Goal: Check status: Check status

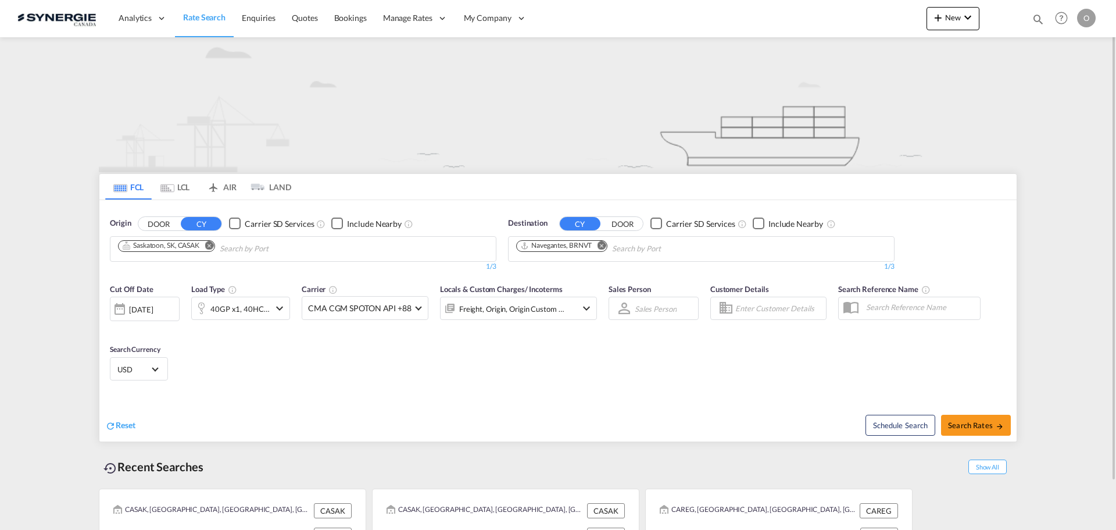
click at [1037, 20] on md-icon "icon-magnify" at bounding box center [1038, 19] width 13 height 13
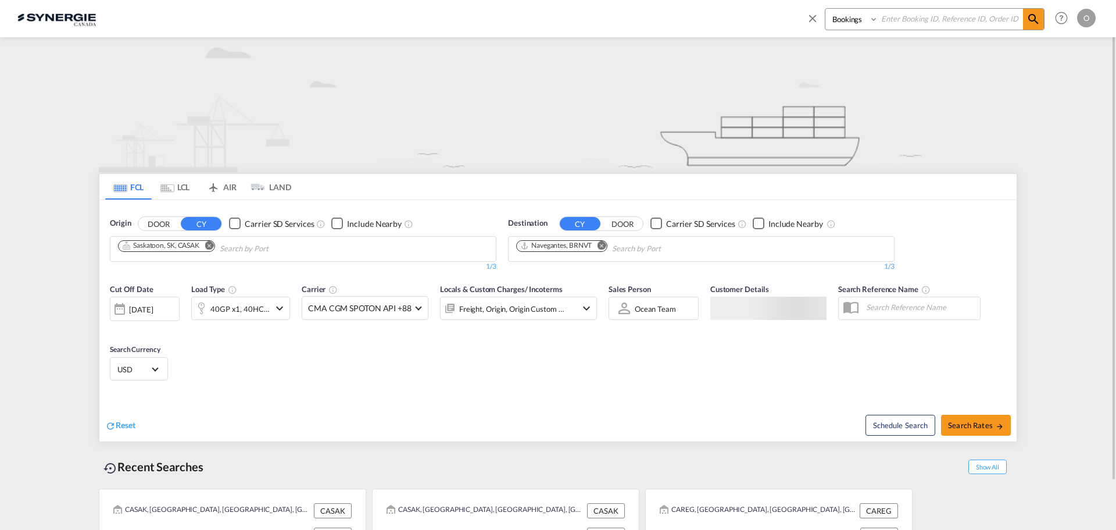
click at [982, 19] on input at bounding box center [951, 19] width 145 height 20
paste input "SYC002459"
type input "SYC002459"
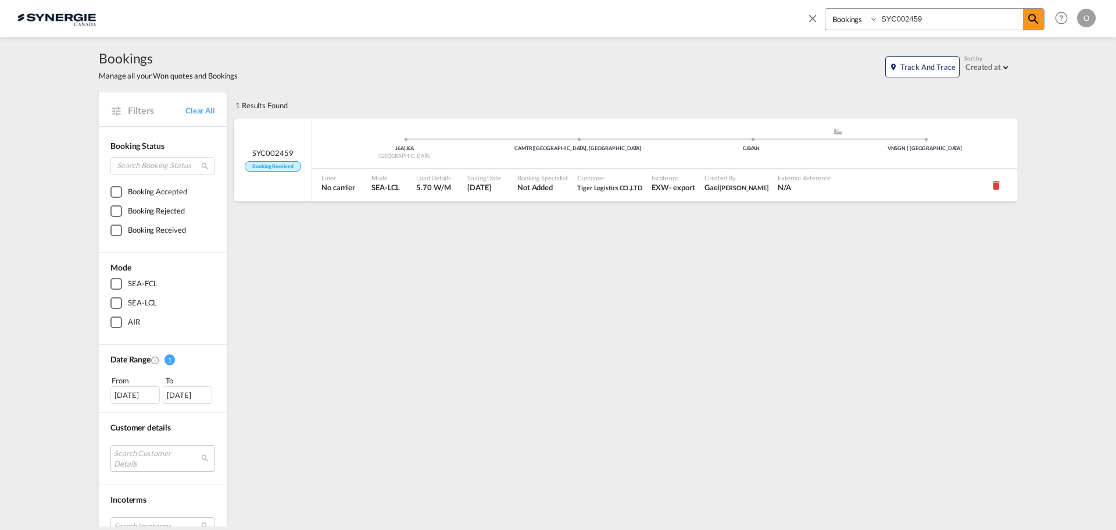
click at [477, 190] on span "[DATE]" at bounding box center [485, 187] width 34 height 10
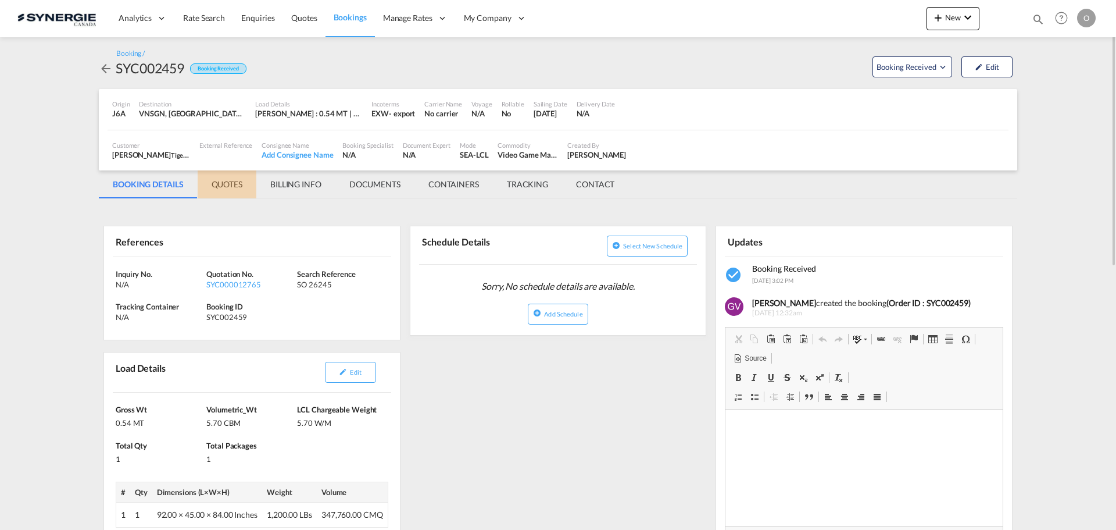
click at [233, 182] on md-tab-item "QUOTES" at bounding box center [227, 184] width 59 height 28
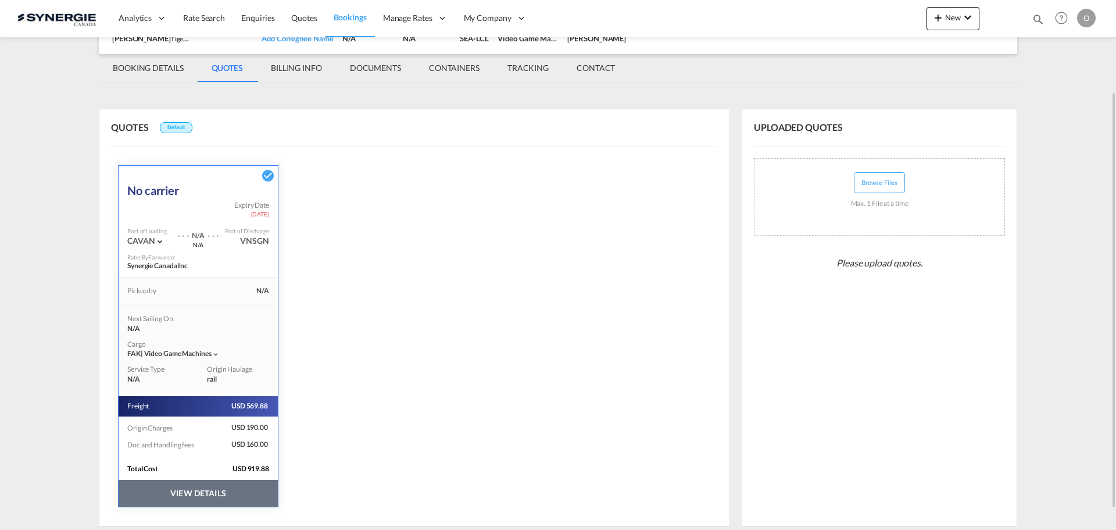
scroll to position [142, 0]
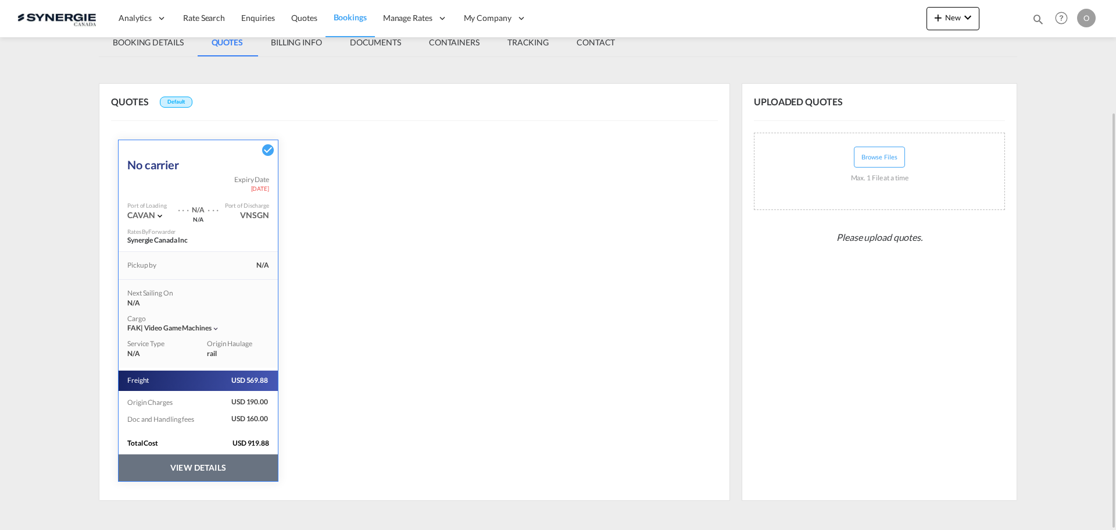
click at [193, 466] on button "VIEW DETAILS" at bounding box center [198, 467] width 159 height 27
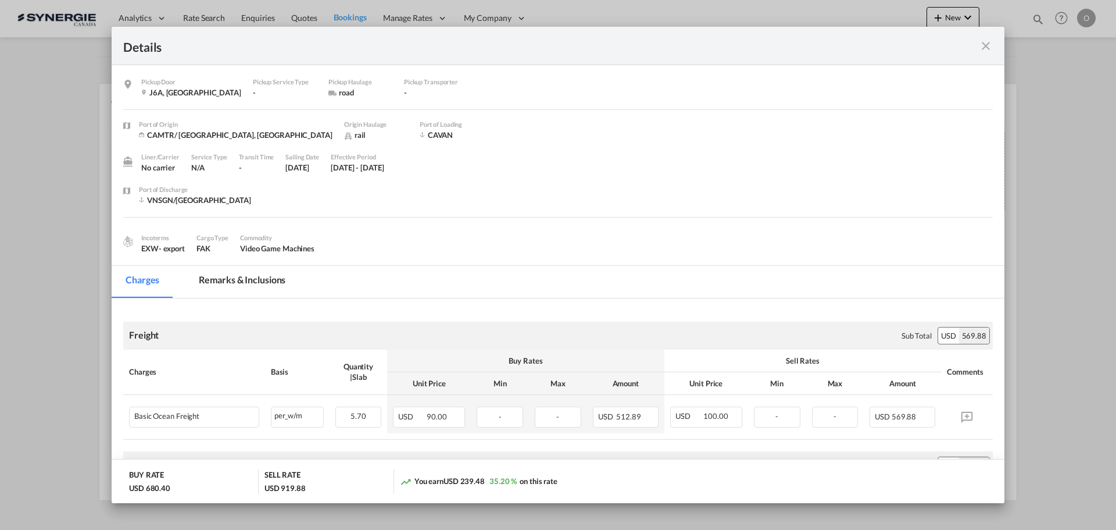
click at [234, 274] on md-tab-item "Remarks & Inclusions" at bounding box center [242, 282] width 115 height 32
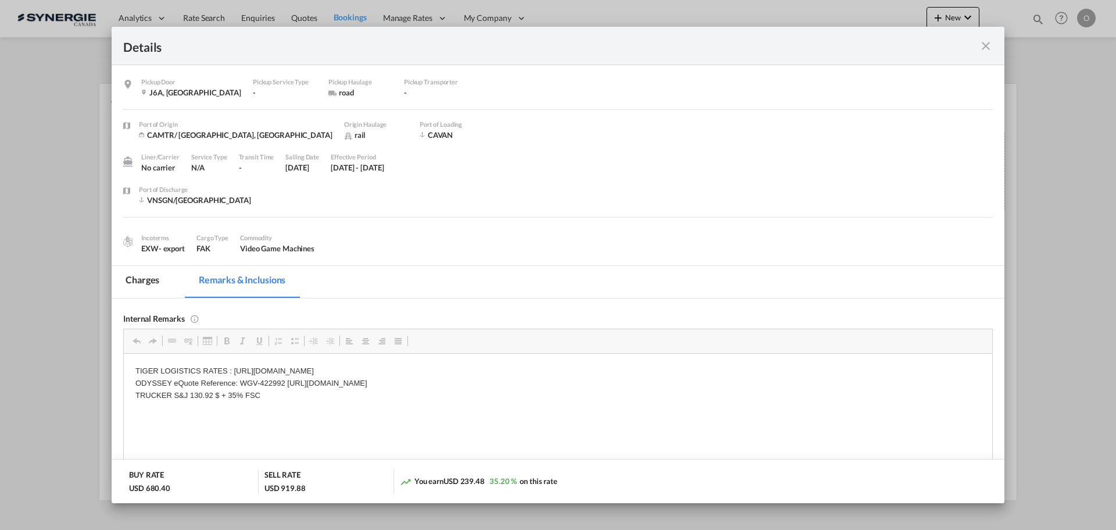
scroll to position [0, 0]
click at [145, 287] on md-tab-item "Charges" at bounding box center [143, 282] width 62 height 32
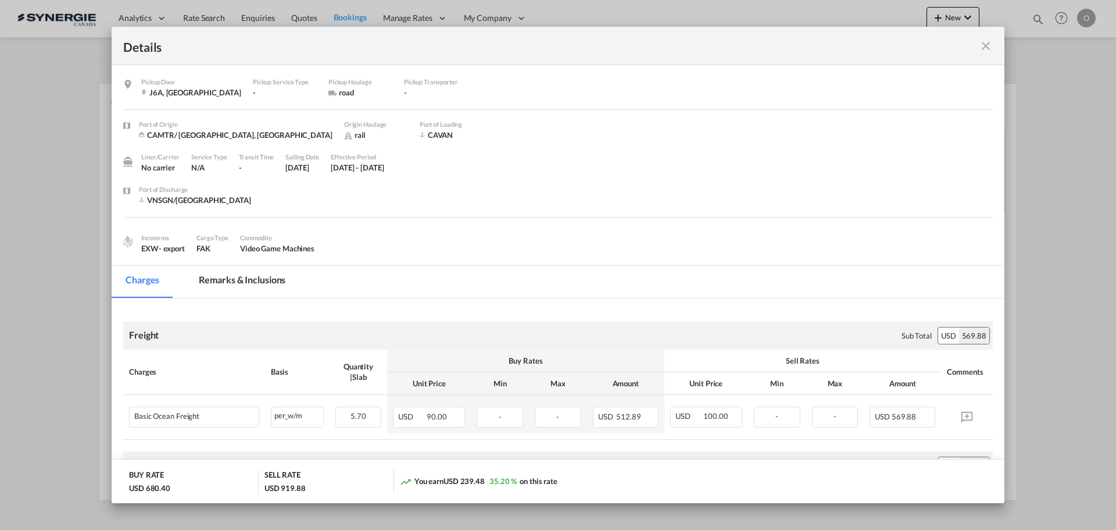
click at [985, 45] on md-icon "icon-close fg-AAA8AD m-0 cursor" at bounding box center [986, 46] width 14 height 14
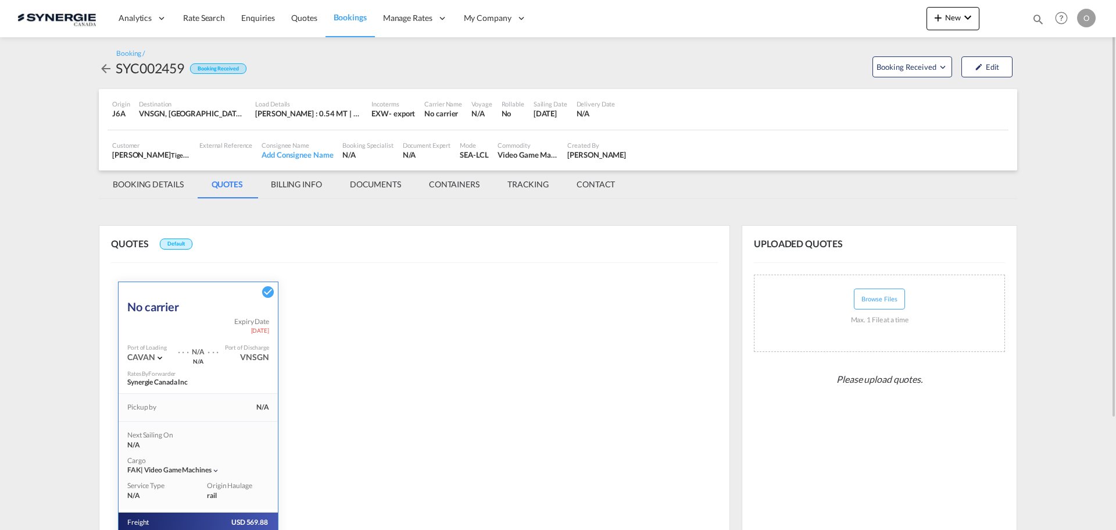
click at [109, 67] on md-icon "icon-arrow-left" at bounding box center [106, 69] width 14 height 14
